Goal: Find specific page/section: Find specific page/section

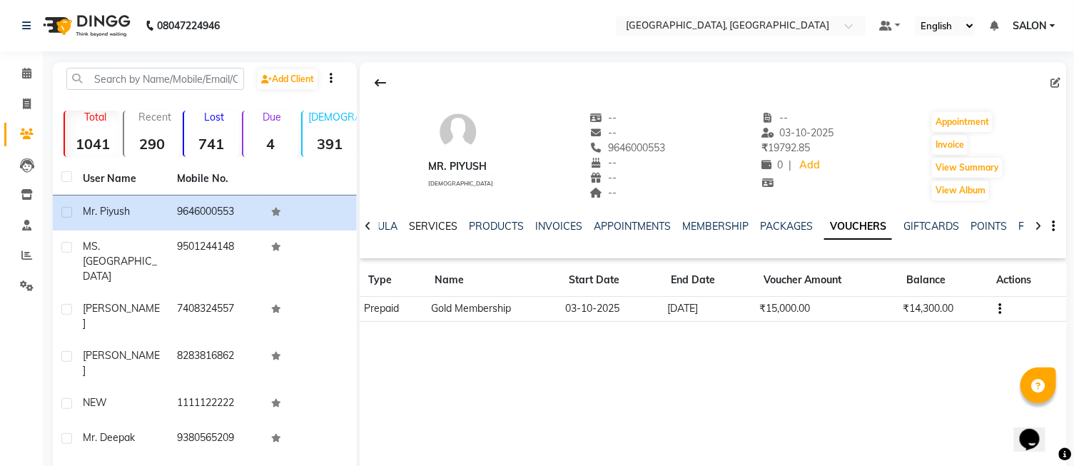
click at [422, 231] on link "SERVICES" at bounding box center [433, 226] width 49 height 13
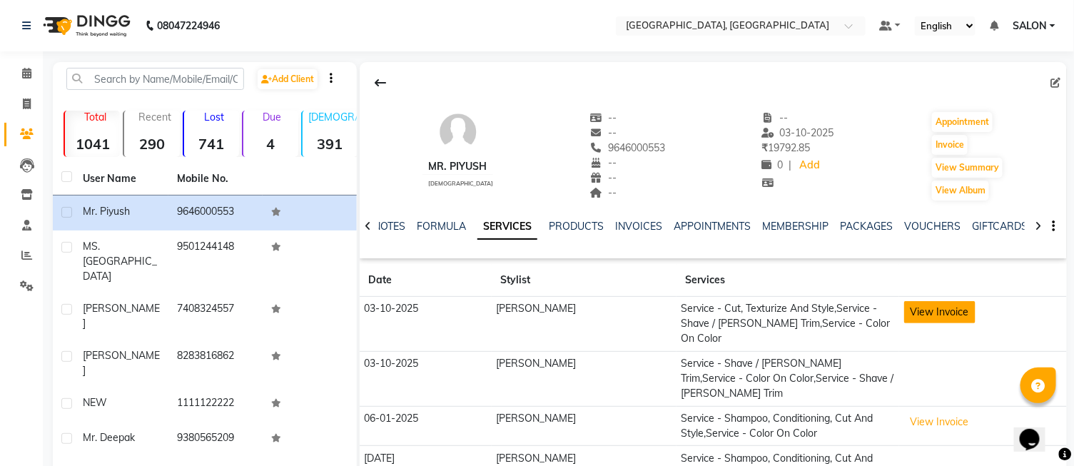
click at [909, 310] on button "View Invoice" at bounding box center [939, 312] width 71 height 22
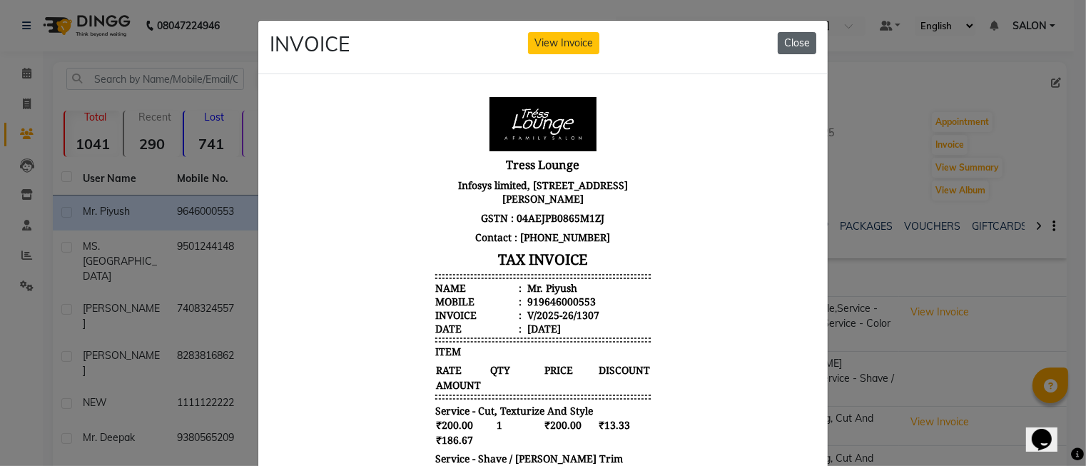
click at [807, 47] on button "Close" at bounding box center [797, 43] width 39 height 22
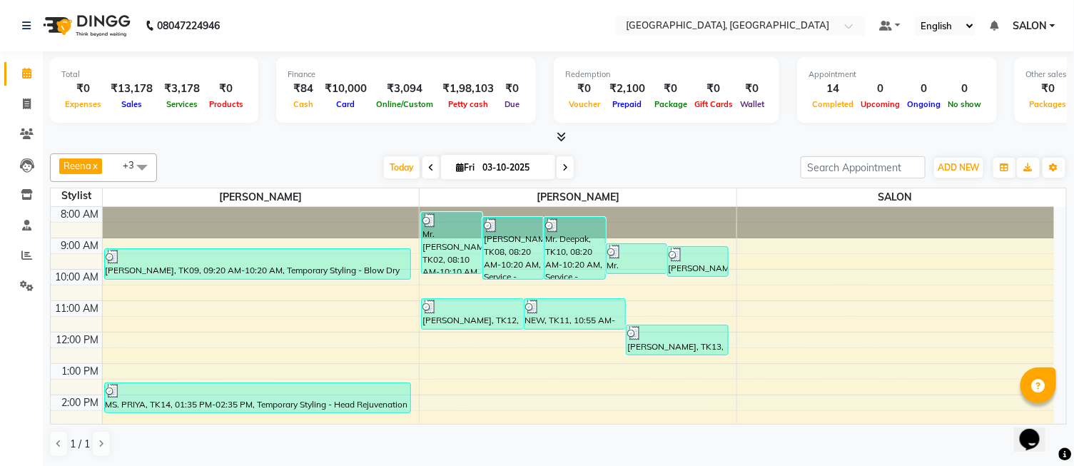
click at [559, 138] on icon at bounding box center [561, 136] width 9 height 11
